Goal: Navigation & Orientation: Understand site structure

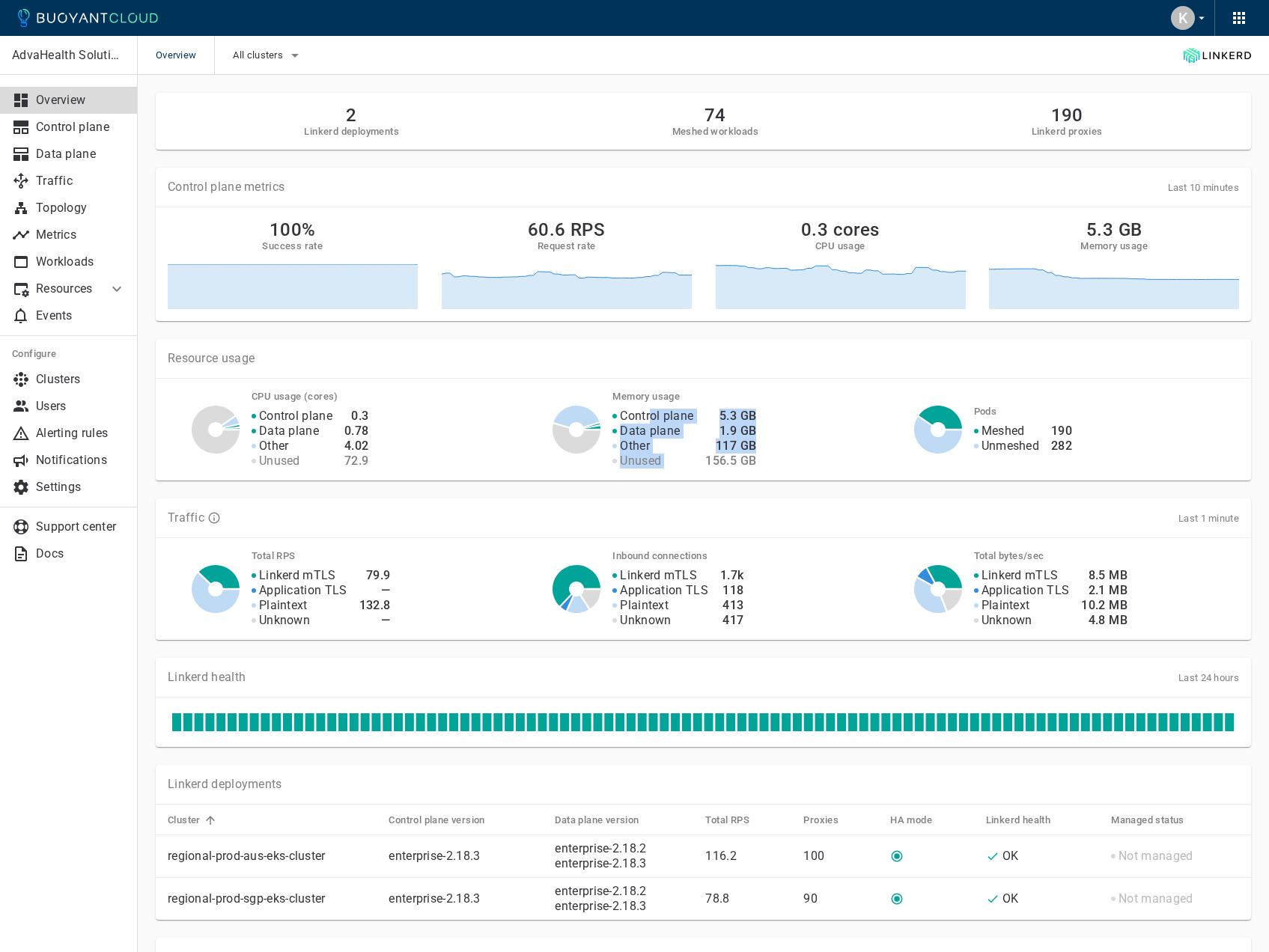
drag, startPoint x: 651, startPoint y: 412, endPoint x: 771, endPoint y: 451, distance: 126.2
click at [771, 451] on div "Control plane Data plane Other Unused 5.3 GB 1.9 GB 117 GB 156.5 GB" at bounding box center [736, 430] width 283 height 78
click at [771, 452] on div "Control plane Data plane Other Unused 5.3 GB 1.9 GB 117 GB 156.5 GB" at bounding box center [736, 430] width 283 height 78
drag, startPoint x: 774, startPoint y: 459, endPoint x: 619, endPoint y: 409, distance: 162.9
click at [619, 409] on div "Control plane Data plane Other Unused 5.3 GB 1.9 GB 117 GB 156.5 GB" at bounding box center [736, 430] width 283 height 78
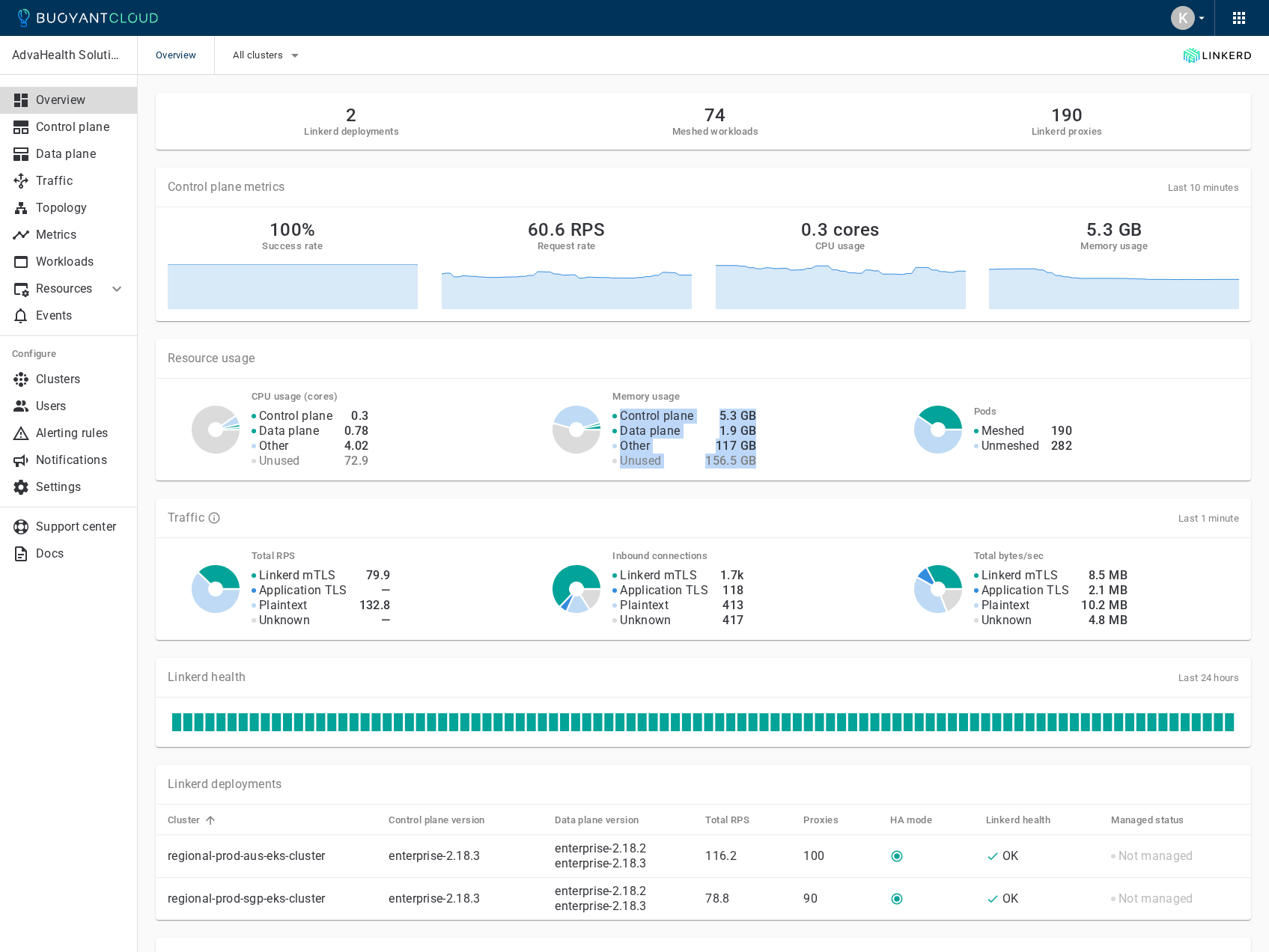
click at [619, 409] on div at bounding box center [617, 416] width 8 height 15
drag, startPoint x: 619, startPoint y: 409, endPoint x: 772, endPoint y: 456, distance: 160.1
click at [772, 456] on div "Control plane Data plane Other Unused 5.3 GB 1.9 GB 117 GB 156.5 GB" at bounding box center [736, 430] width 283 height 78
click at [776, 460] on div "Control plane Data plane Other Unused 5.3 GB 1.9 GB 117 GB 156.5 GB" at bounding box center [736, 430] width 283 height 78
click at [687, 435] on div "Data plane" at bounding box center [653, 431] width 80 height 15
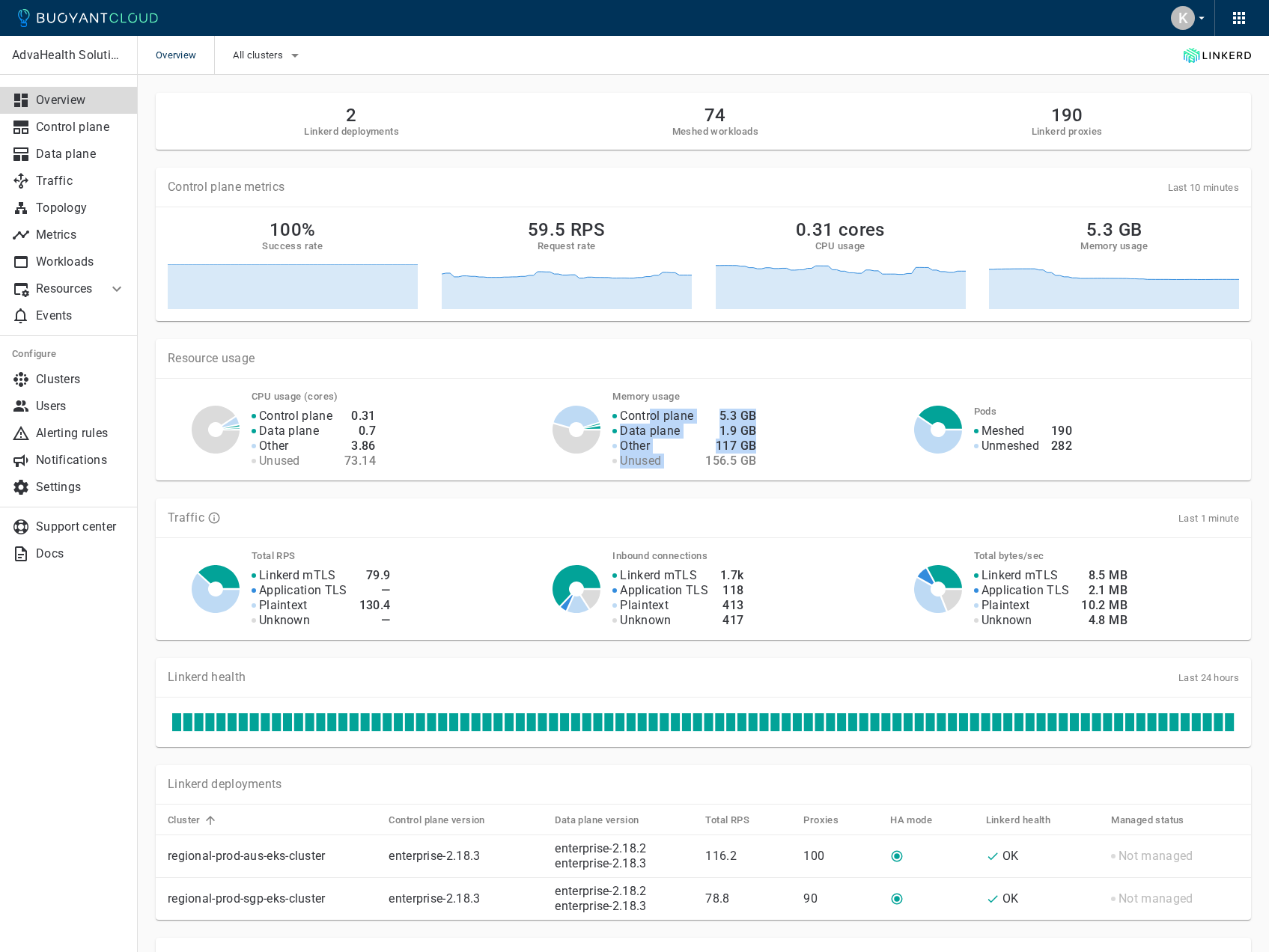
drag, startPoint x: 652, startPoint y: 423, endPoint x: 776, endPoint y: 455, distance: 128.1
click at [776, 455] on div "Control plane Data plane Other Unused 5.3 GB 1.9 GB 117 GB 156.5 GB" at bounding box center [736, 430] width 283 height 78
click at [778, 455] on div "Control plane Data plane Other Unused 5.3 GB 1.9 GB 117 GB 156.5 GB" at bounding box center [736, 430] width 283 height 78
click at [533, 430] on div at bounding box center [558, 424] width 84 height 60
click at [93, 210] on p "Topology" at bounding box center [80, 208] width 90 height 15
